Goal: Transaction & Acquisition: Book appointment/travel/reservation

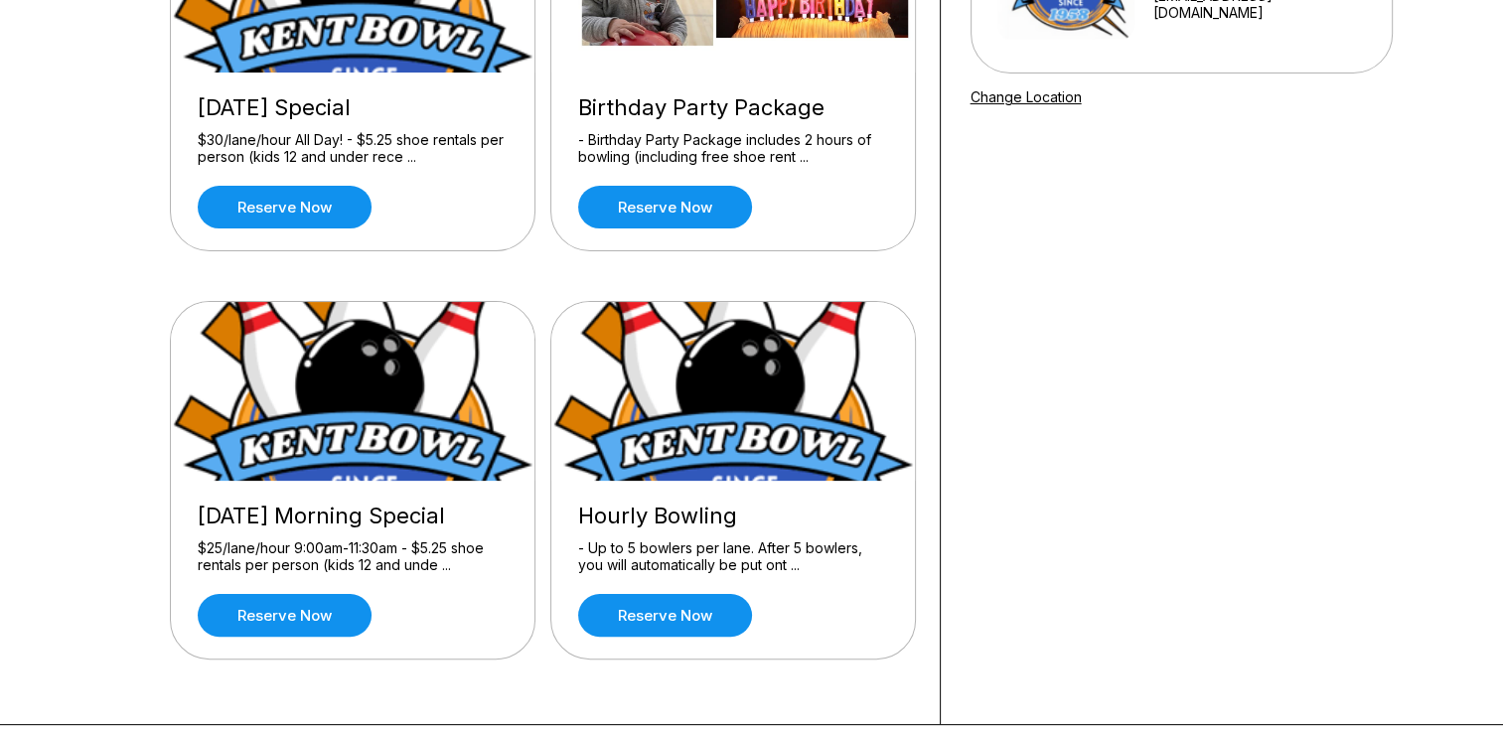
scroll to position [329, 0]
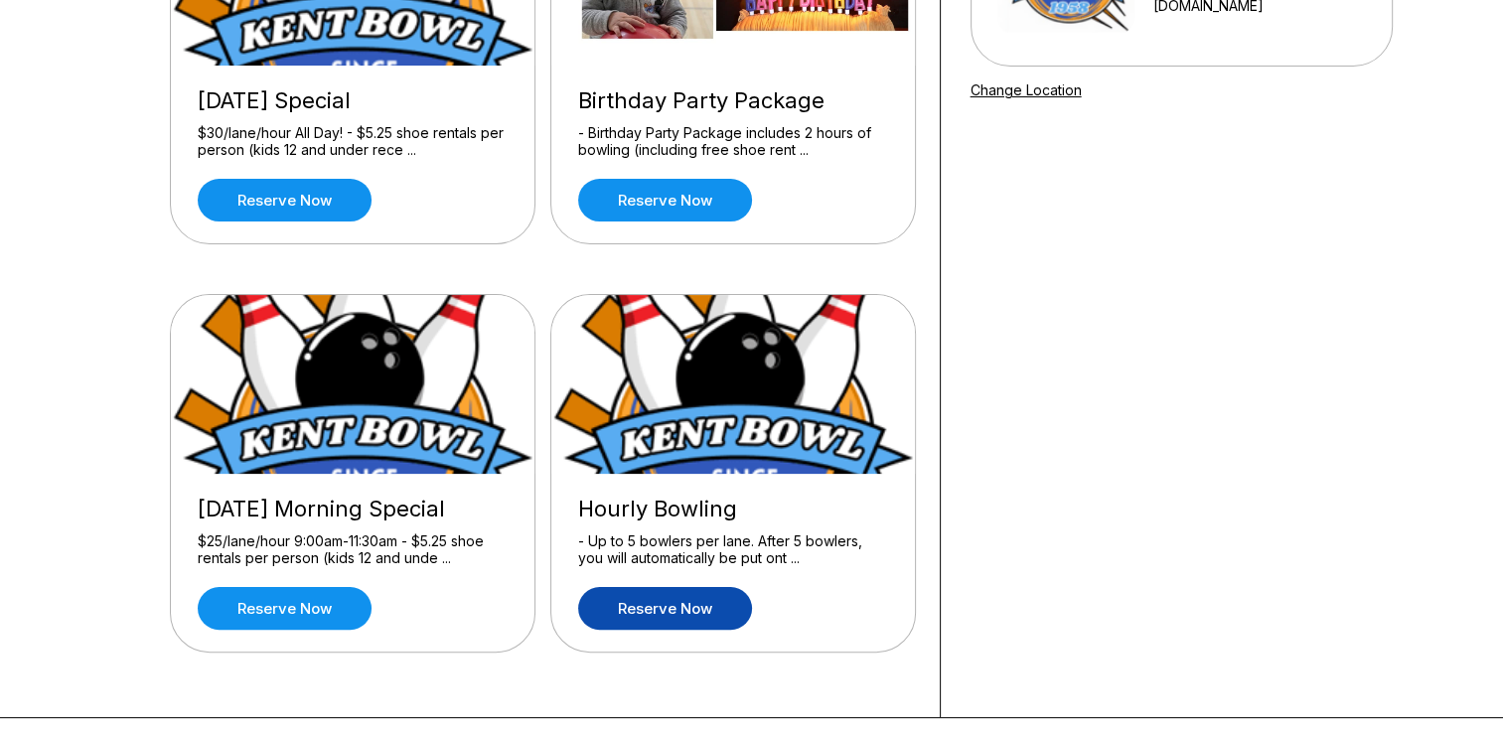
click at [679, 595] on link "Reserve now" at bounding box center [665, 608] width 174 height 43
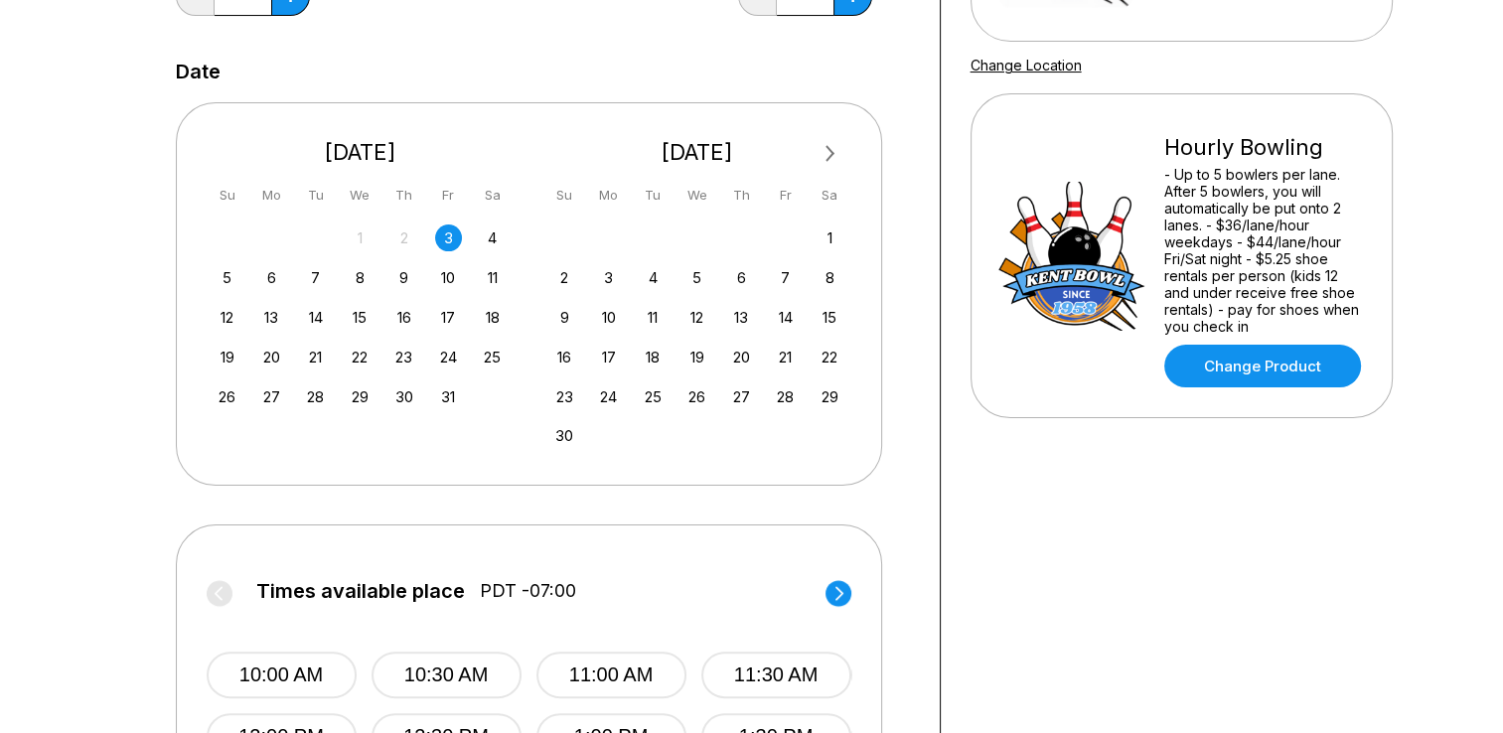
scroll to position [354, 0]
click at [409, 273] on div "9" at bounding box center [403, 277] width 27 height 27
click at [747, 657] on button "10:30 AM" at bounding box center [776, 675] width 150 height 47
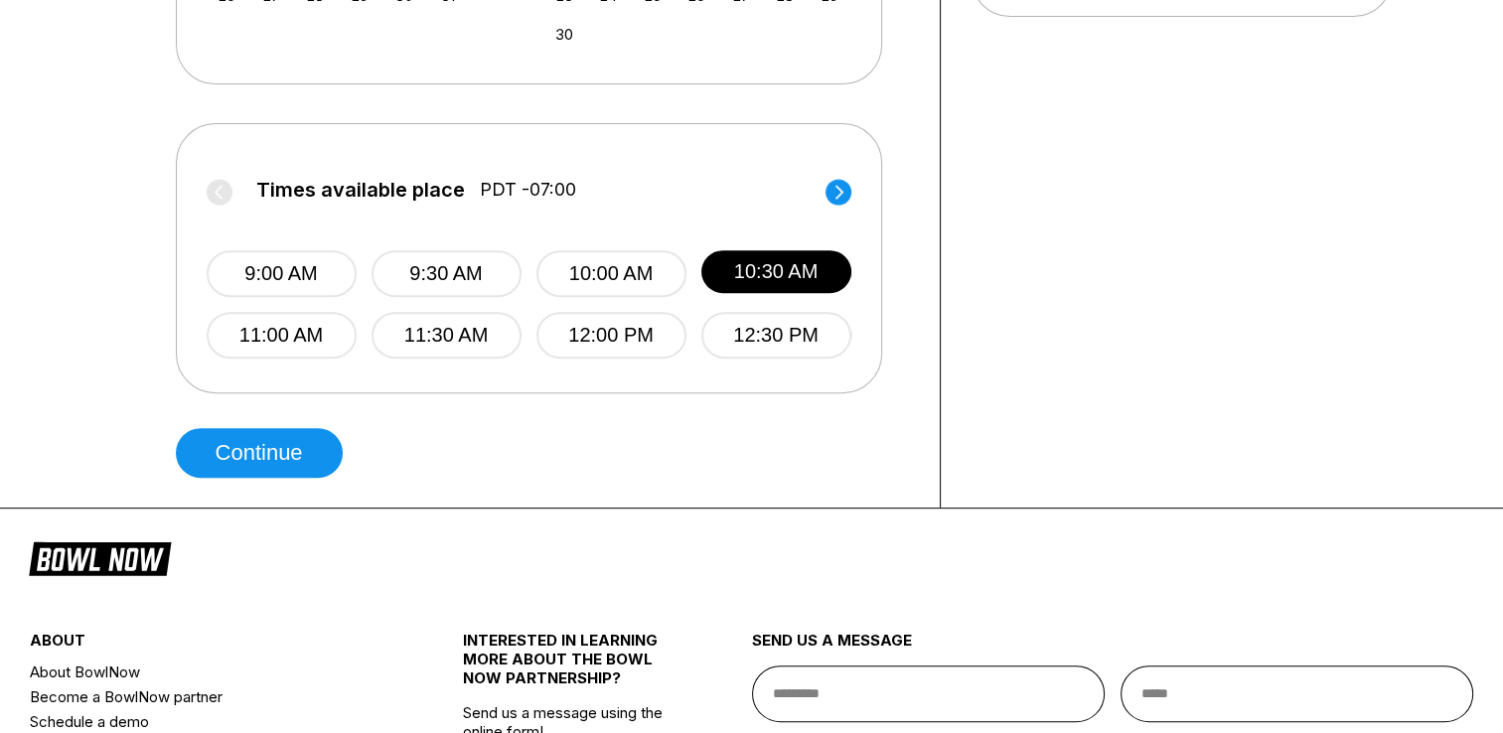
scroll to position [755, 0]
click at [293, 455] on button "Continue" at bounding box center [259, 453] width 167 height 50
